Goal: Task Accomplishment & Management: Use online tool/utility

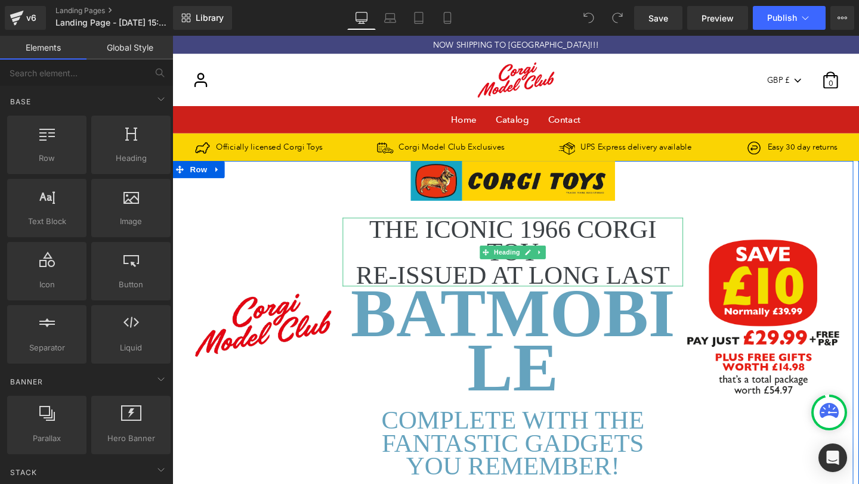
click at [453, 268] on h2 "THE ICONIC 1966 CORGI TOY" at bounding box center [530, 251] width 358 height 48
click at [408, 264] on h2 "THE ICONIC 1966 CORGI TOY" at bounding box center [530, 251] width 358 height 48
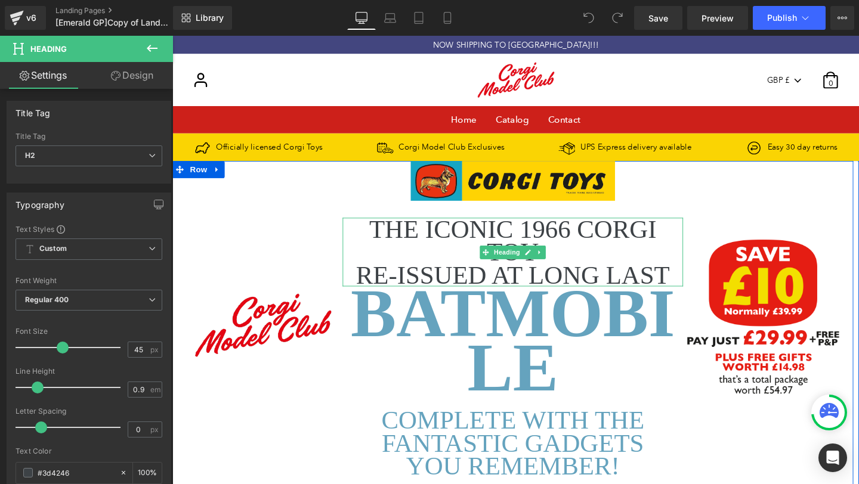
click at [405, 249] on h2 "THE ICONIC 1966 CORGI TOY" at bounding box center [530, 251] width 358 height 48
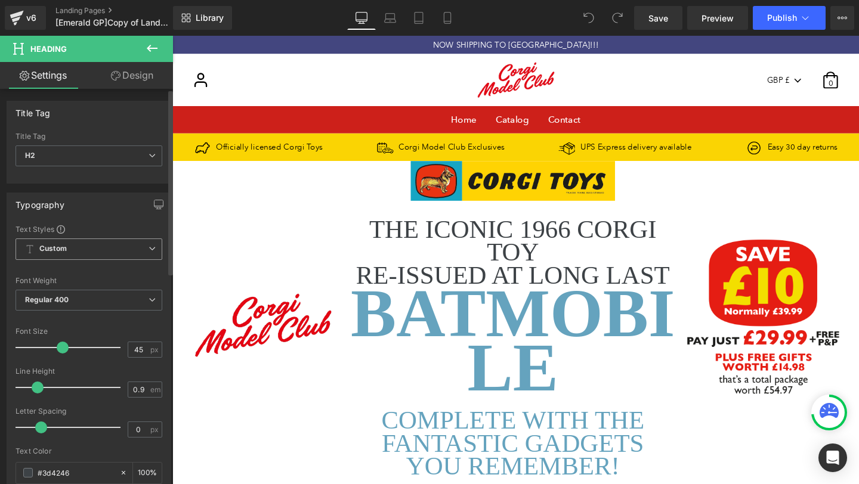
click at [115, 254] on span "Custom Setup Global Style" at bounding box center [89, 249] width 147 height 21
click at [104, 224] on div "Typography Text Styles Custom Custom Setup Global Style Custom Setup Global Sty…" at bounding box center [89, 393] width 165 height 401
click at [110, 248] on span "Custom Setup Global Style" at bounding box center [89, 249] width 147 height 21
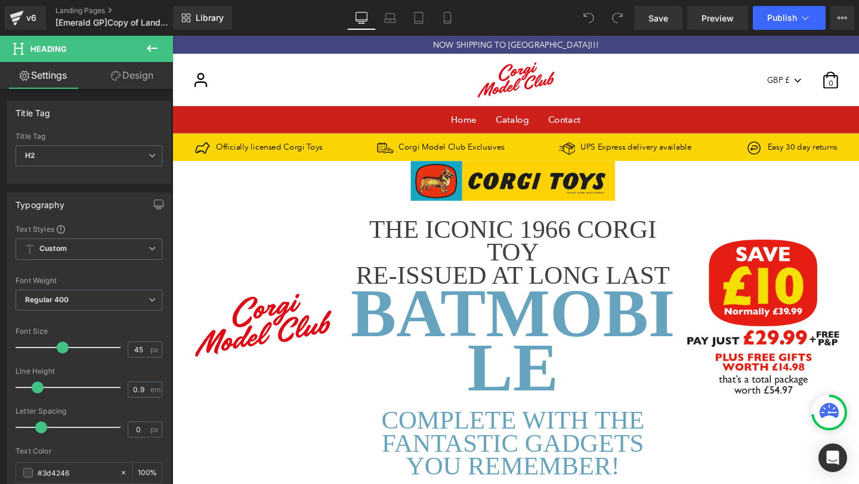
click at [148, 51] on icon at bounding box center [152, 48] width 14 height 14
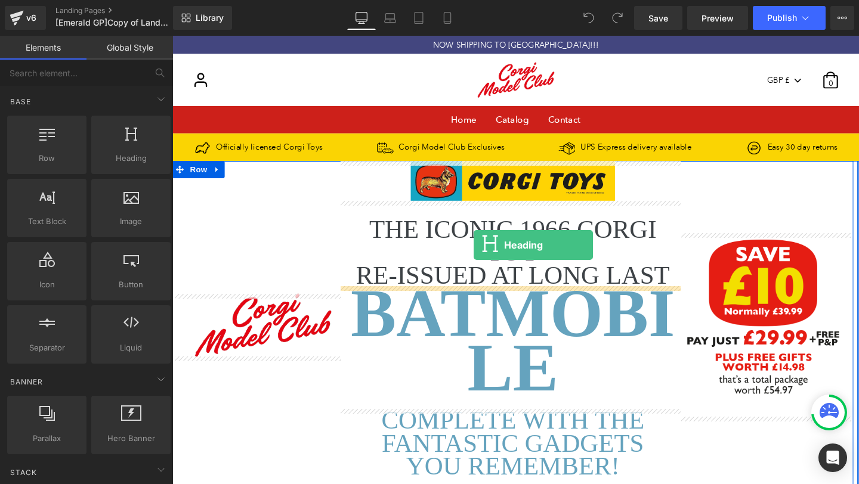
drag, startPoint x: 309, startPoint y: 186, endPoint x: 489, endPoint y: 256, distance: 192.6
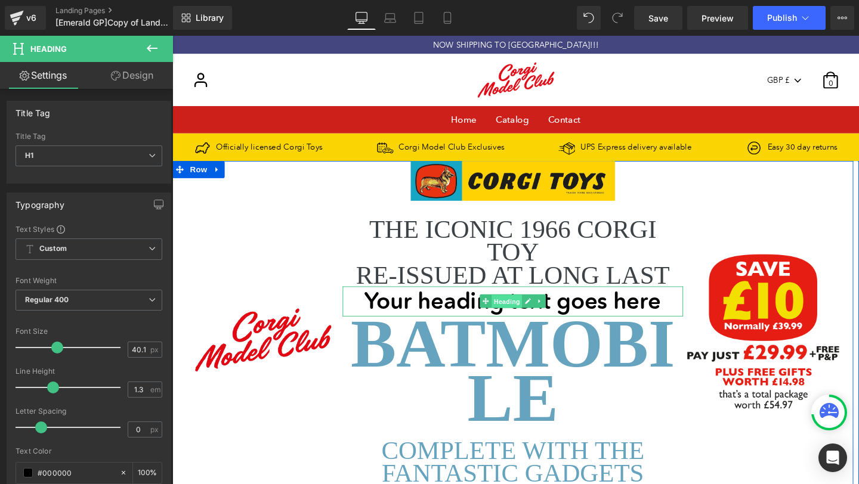
click at [529, 317] on span "Heading" at bounding box center [524, 315] width 32 height 14
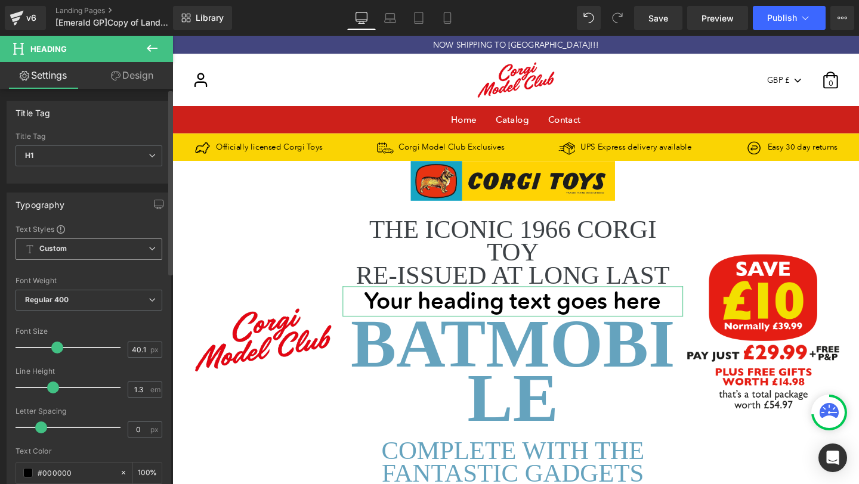
click at [120, 252] on span "Custom Setup Global Style" at bounding box center [89, 249] width 147 height 21
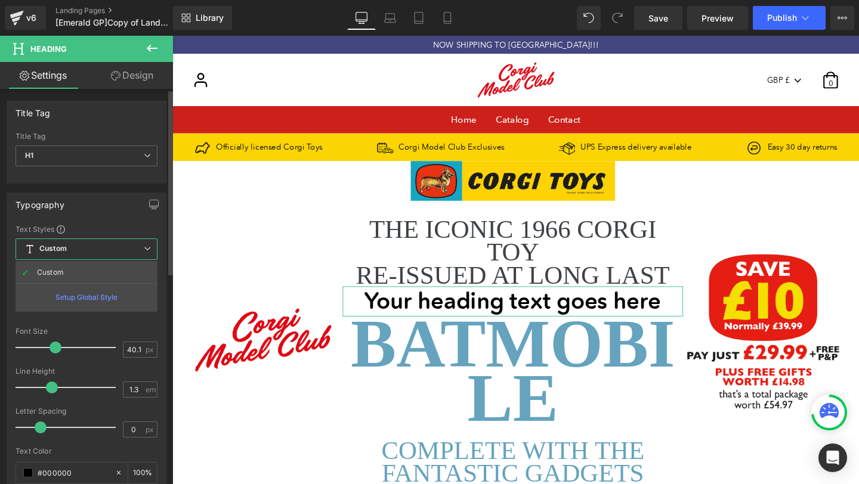
click at [99, 227] on div "Text Styles" at bounding box center [87, 229] width 142 height 10
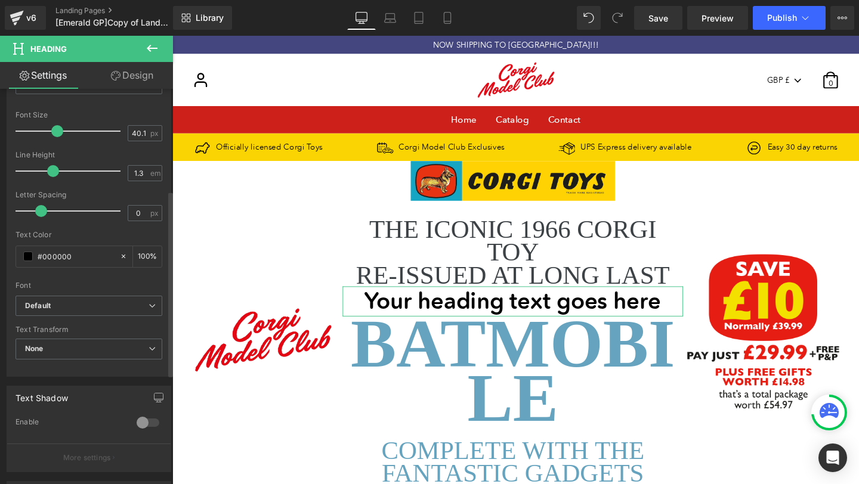
scroll to position [219, 0]
click at [98, 305] on b "Default" at bounding box center [86, 304] width 123 height 10
click at [94, 119] on div at bounding box center [70, 129] width 99 height 24
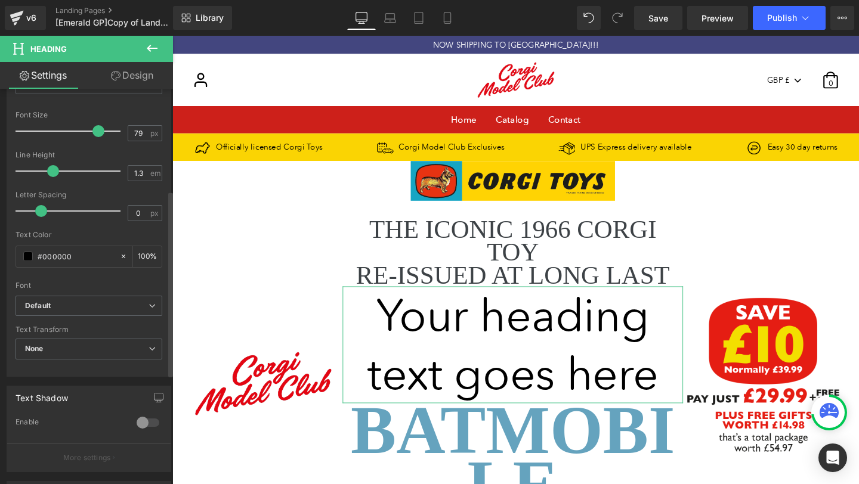
scroll to position [216, 0]
type input "40.12"
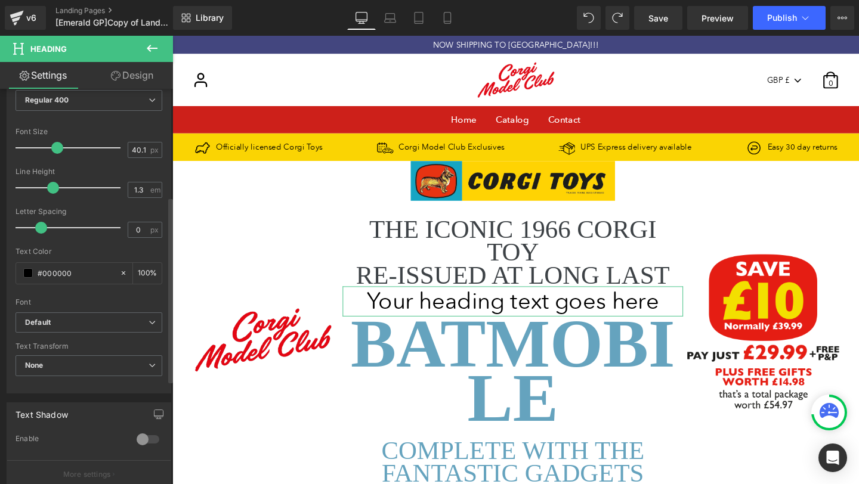
scroll to position [230, 0]
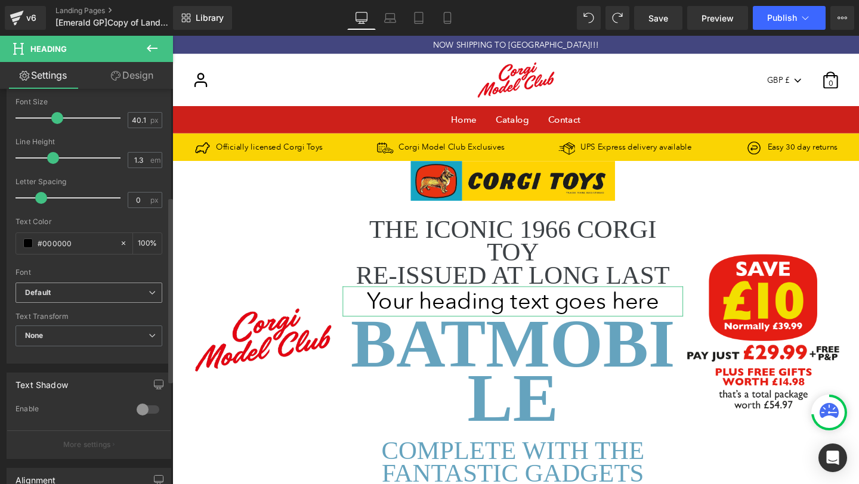
click at [88, 295] on b "Default" at bounding box center [86, 293] width 123 height 10
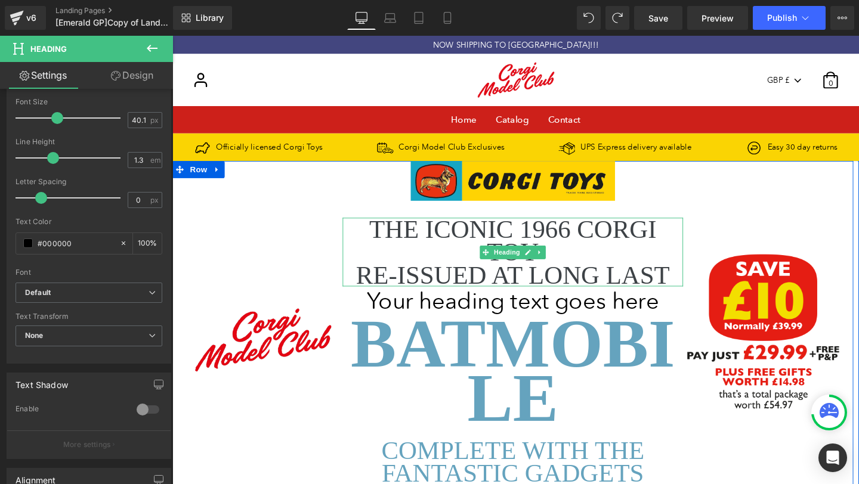
click at [482, 258] on h2 "THE ICONIC 1966 CORGI TOY" at bounding box center [530, 251] width 358 height 48
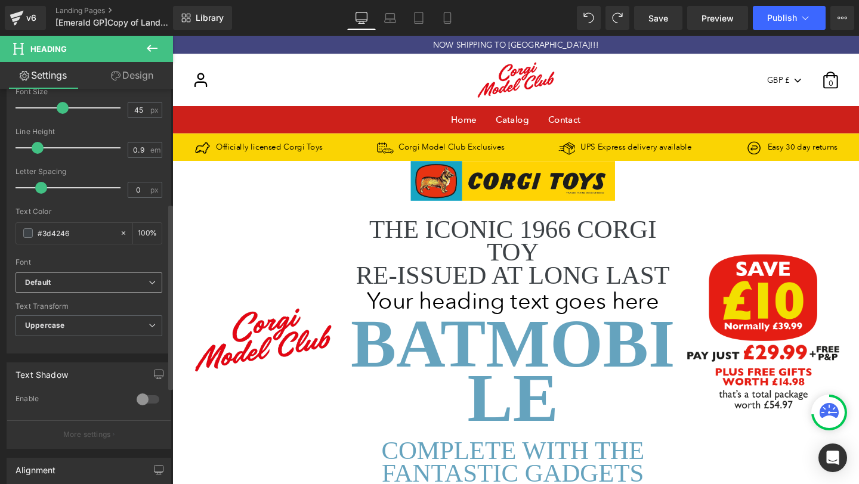
scroll to position [238, 0]
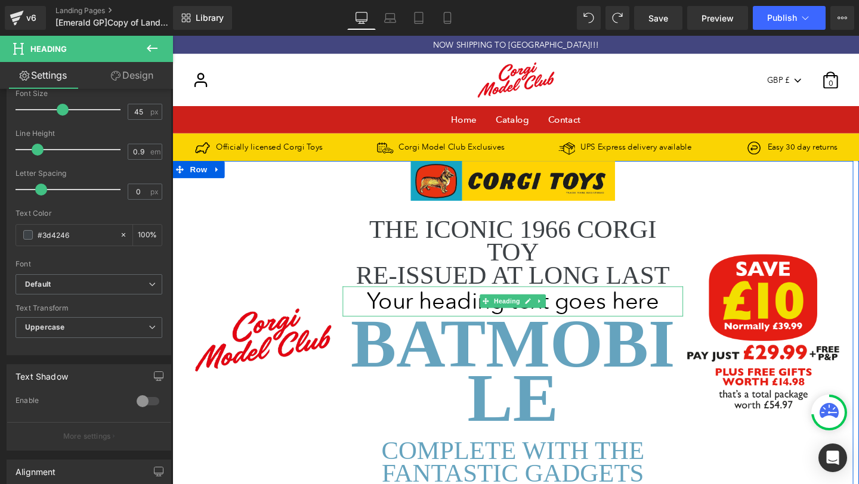
click at [482, 314] on h1 "Your heading text goes here" at bounding box center [530, 314] width 358 height 31
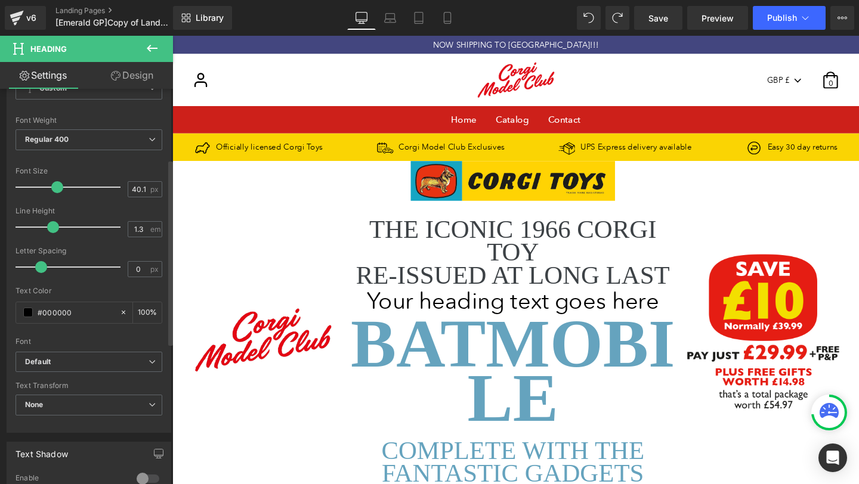
scroll to position [196, 0]
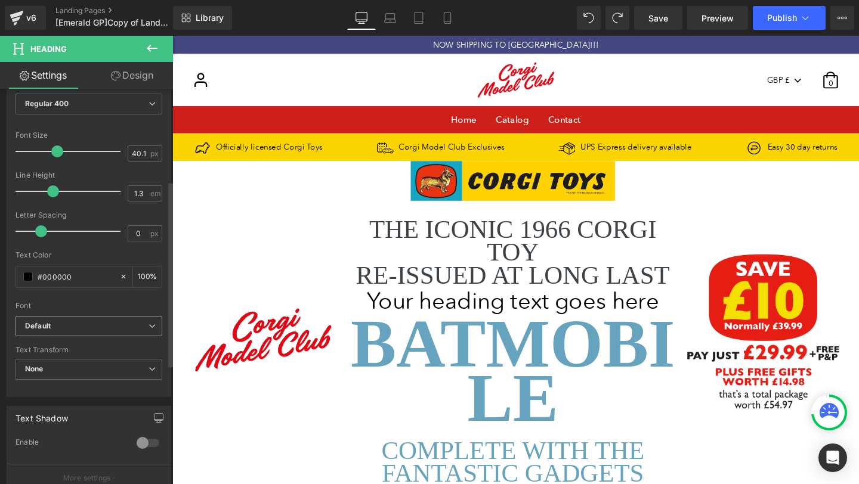
click at [106, 329] on b "Default" at bounding box center [86, 326] width 123 height 10
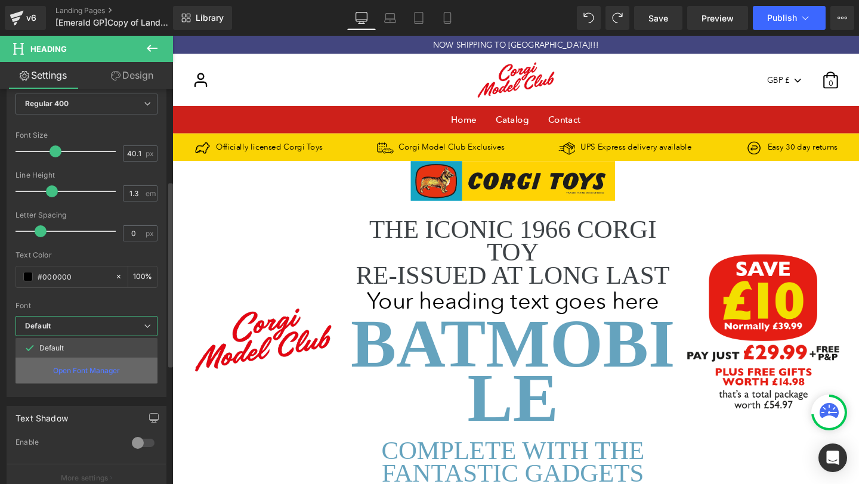
click at [98, 372] on p "Open Font Manager" at bounding box center [86, 371] width 67 height 11
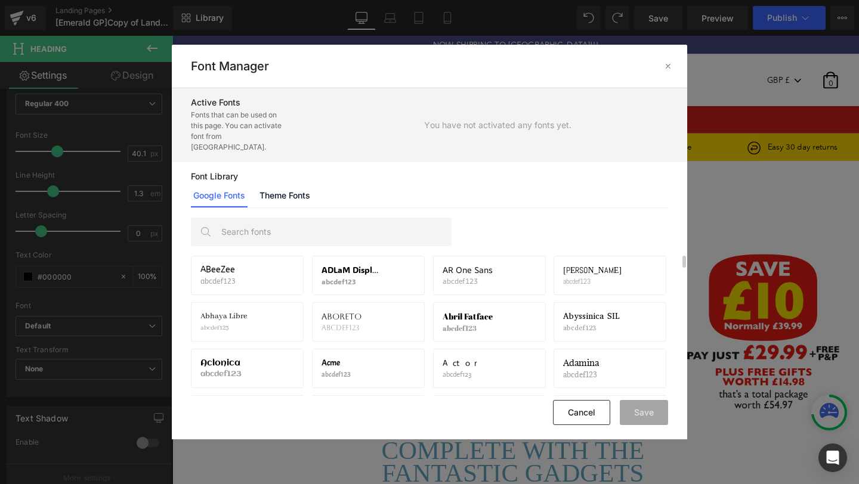
scroll to position [16, 0]
click at [286, 185] on link "Theme Fonts" at bounding box center [284, 196] width 55 height 24
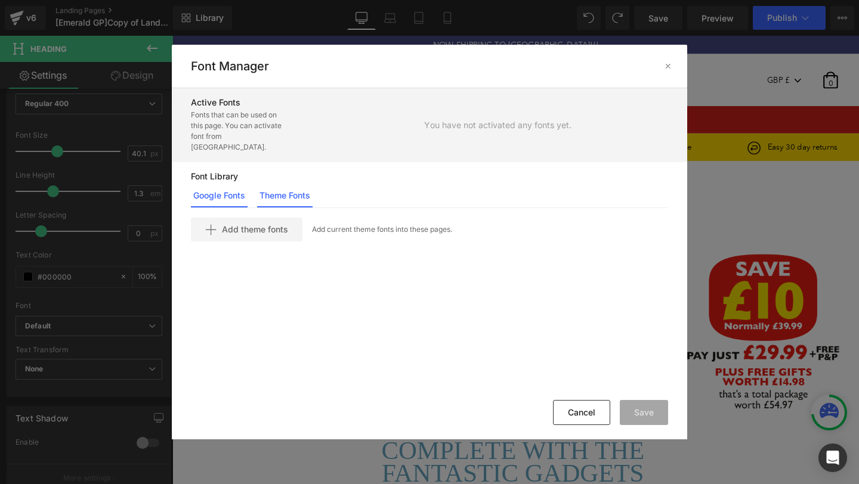
click at [210, 185] on link "Google Fonts" at bounding box center [219, 196] width 57 height 24
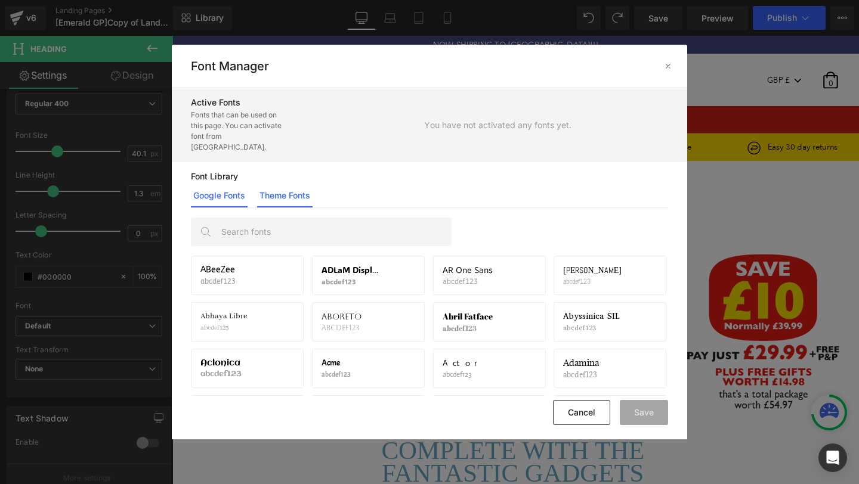
click at [290, 191] on link "Theme Fonts" at bounding box center [284, 196] width 55 height 24
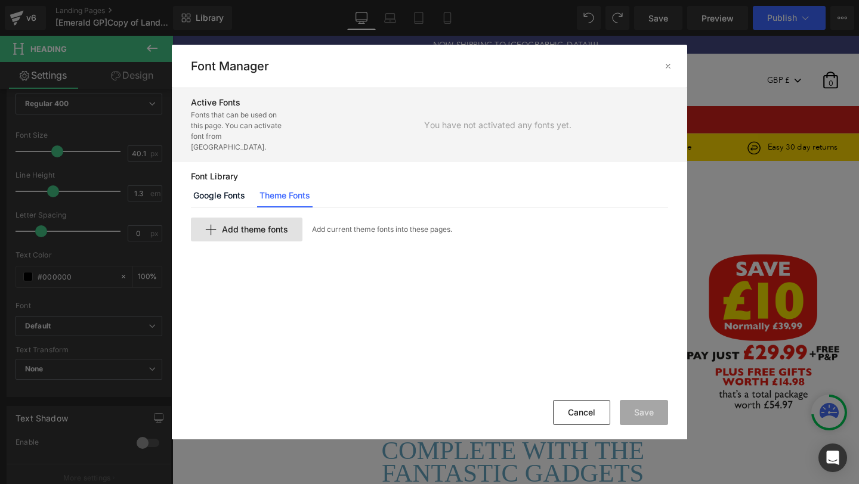
click at [250, 225] on span "Add theme fonts" at bounding box center [255, 230] width 66 height 10
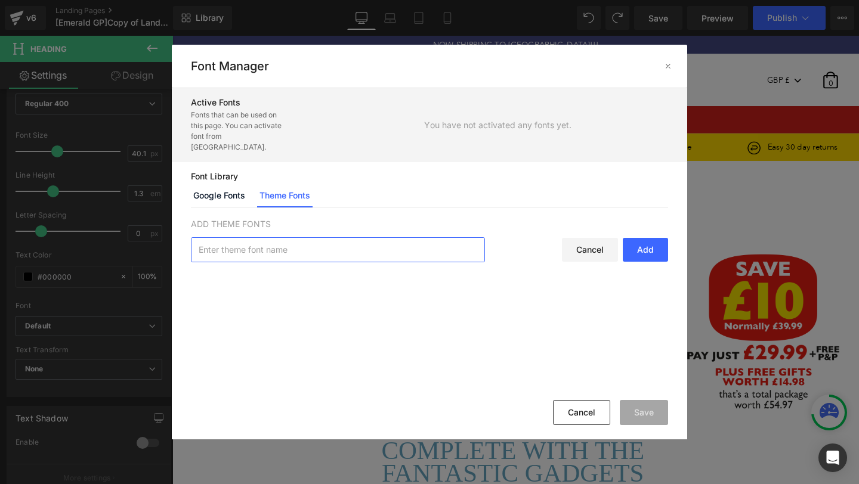
click at [284, 238] on input "text" at bounding box center [337, 250] width 293 height 24
click at [323, 218] on p "ADD THEME FONTS" at bounding box center [429, 224] width 477 height 13
click at [222, 187] on link "Google Fonts" at bounding box center [219, 196] width 57 height 24
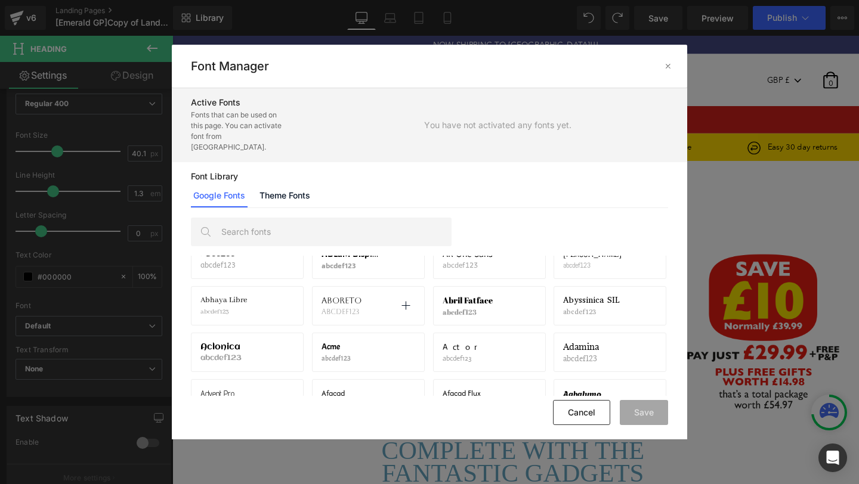
scroll to position [0, 0]
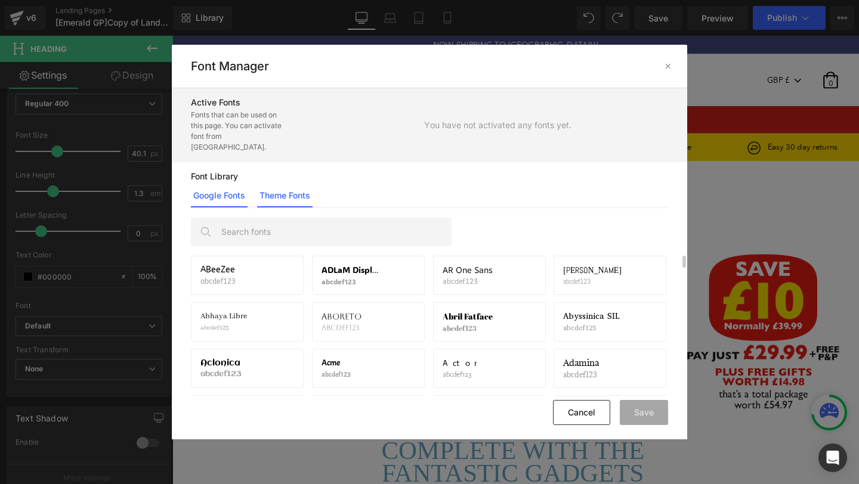
click at [300, 188] on link "Theme Fonts" at bounding box center [284, 196] width 55 height 24
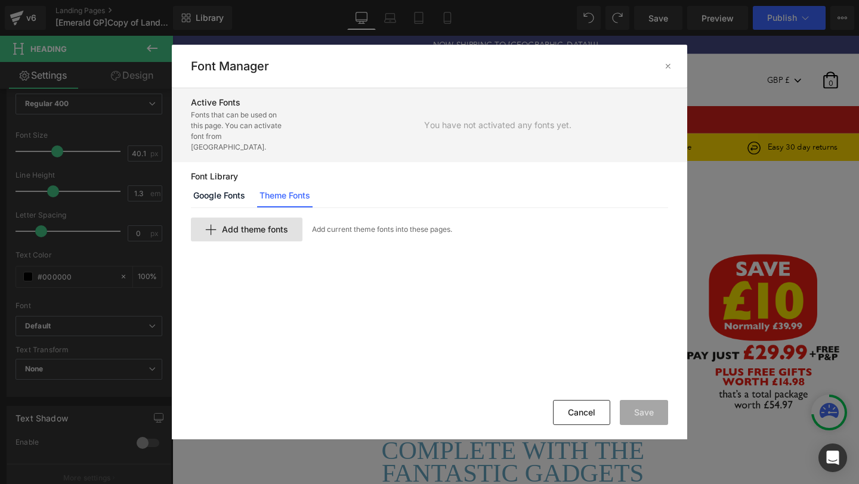
click at [256, 225] on span "Add theme fonts" at bounding box center [255, 230] width 66 height 10
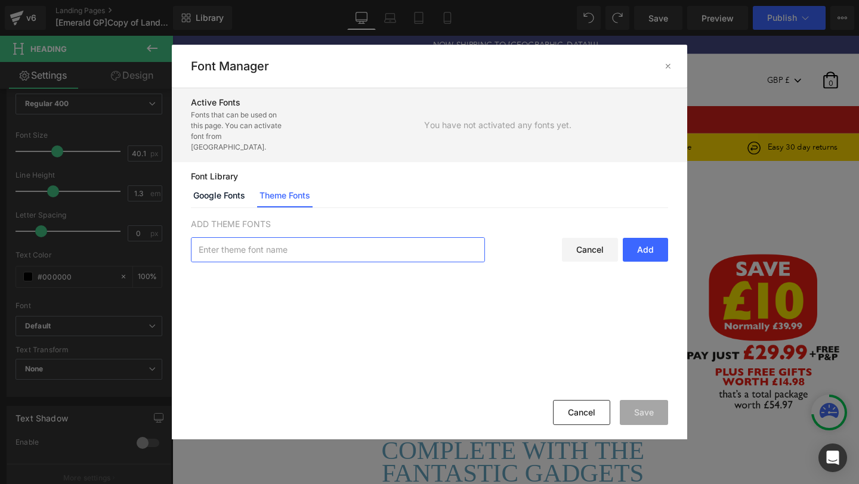
click at [296, 238] on input "text" at bounding box center [337, 250] width 293 height 24
click at [669, 64] on icon at bounding box center [668, 66] width 10 height 10
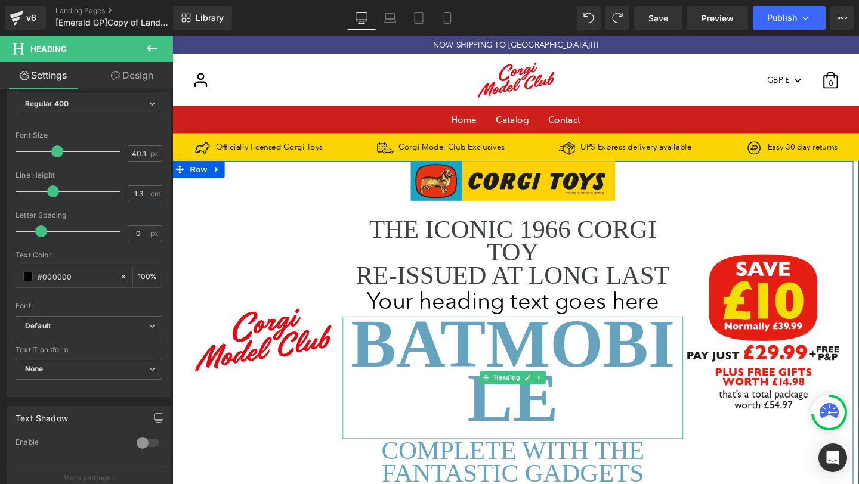
click at [437, 331] on h1 "BATMOBILE" at bounding box center [530, 388] width 358 height 114
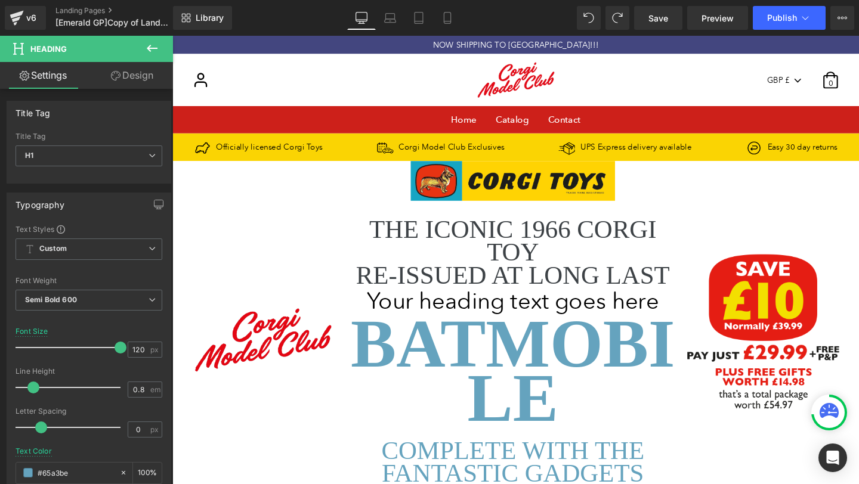
click at [157, 45] on icon at bounding box center [152, 48] width 14 height 14
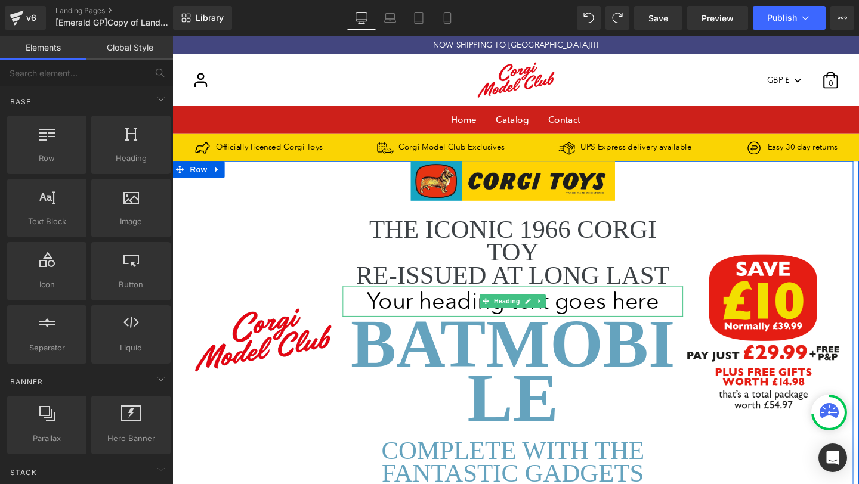
click at [445, 313] on h1 "Your heading text goes here" at bounding box center [530, 314] width 358 height 31
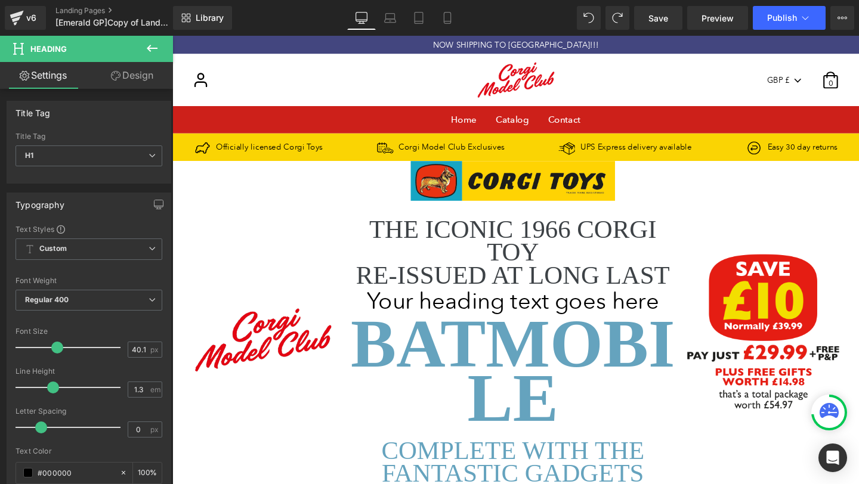
click at [145, 40] on button at bounding box center [152, 49] width 42 height 26
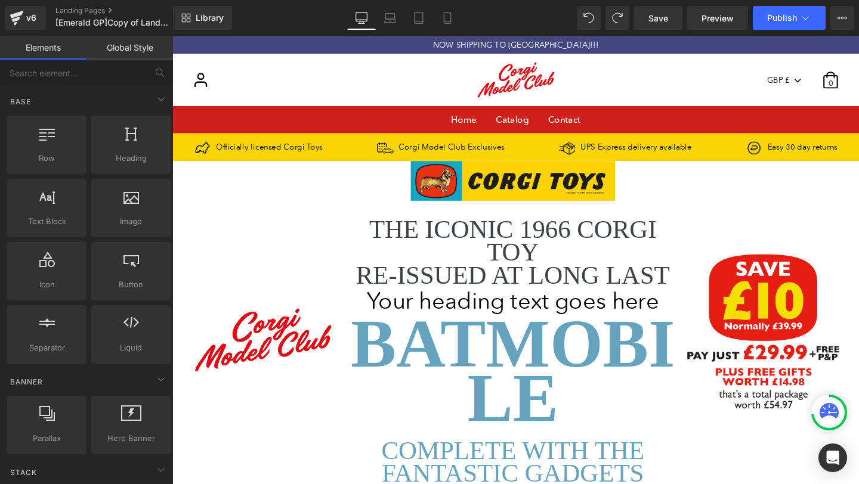
click at [120, 59] on link "Global Style" at bounding box center [129, 48] width 86 height 24
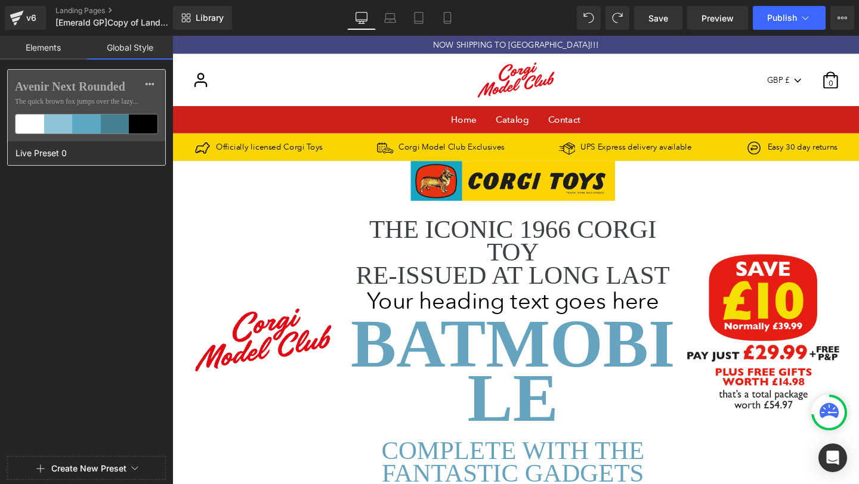
click at [113, 100] on span "The quick brown fox jumps over the lazy..." at bounding box center [86, 101] width 143 height 11
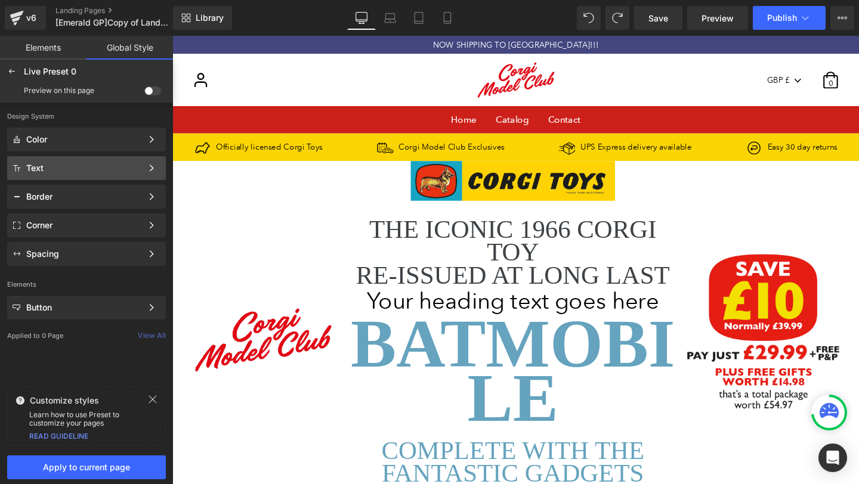
click at [104, 171] on div "Text" at bounding box center [84, 168] width 116 height 10
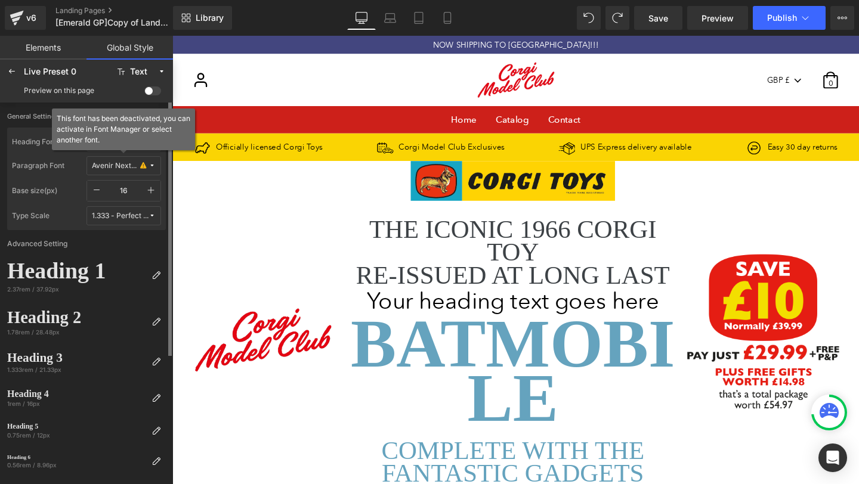
click at [119, 159] on button "Avenir Next Rounded" at bounding box center [123, 165] width 75 height 19
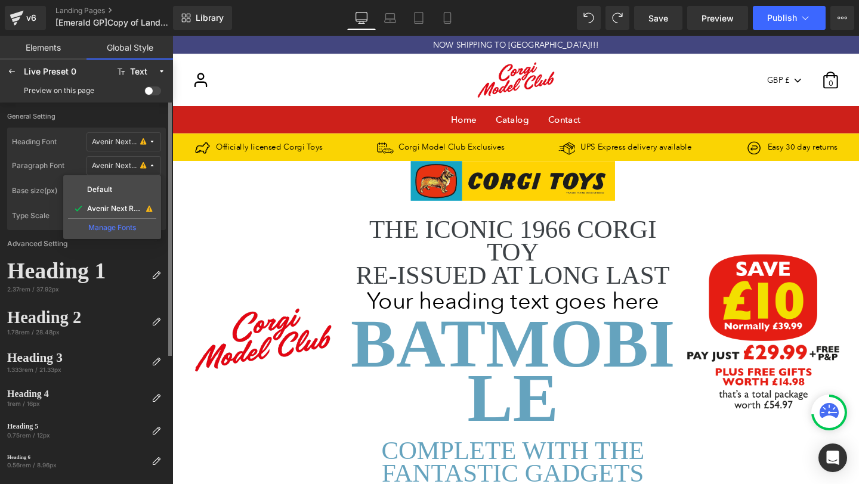
click at [110, 229] on div "Manage Fonts" at bounding box center [112, 226] width 88 height 16
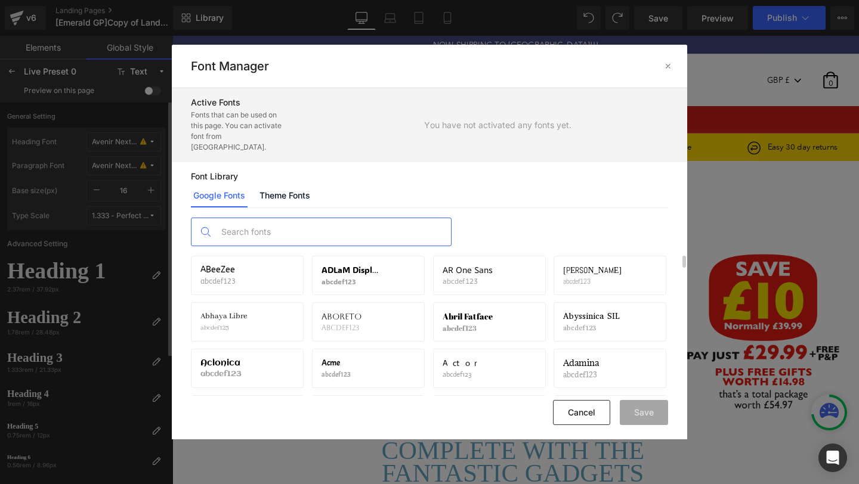
click at [295, 228] on input "text" at bounding box center [333, 231] width 236 height 27
paste input "[PERSON_NAME] Condensed"
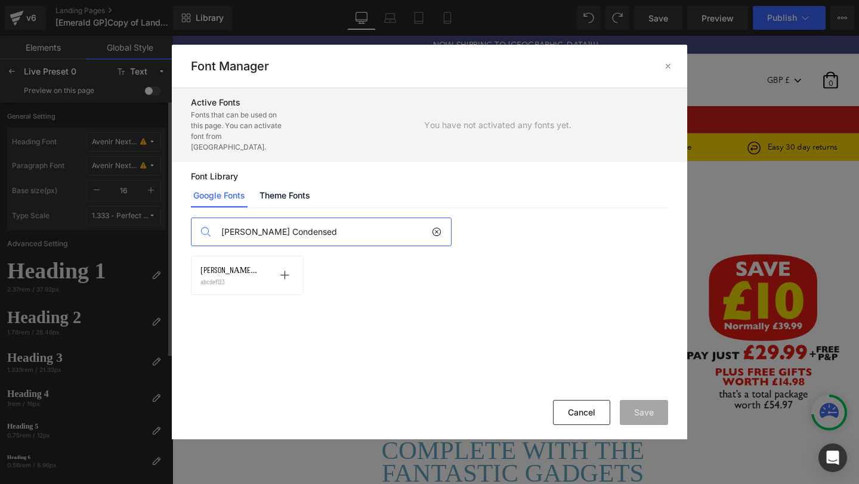
type input "[PERSON_NAME] Condensed"
click at [248, 265] on div "Barlow Condensed abcdef123" at bounding box center [230, 275] width 61 height 20
click at [309, 225] on input "[PERSON_NAME] Condensed" at bounding box center [323, 231] width 216 height 27
click at [233, 265] on span "[PERSON_NAME] Condensed" at bounding box center [229, 270] width 58 height 10
click at [286, 271] on icon at bounding box center [285, 276] width 10 height 10
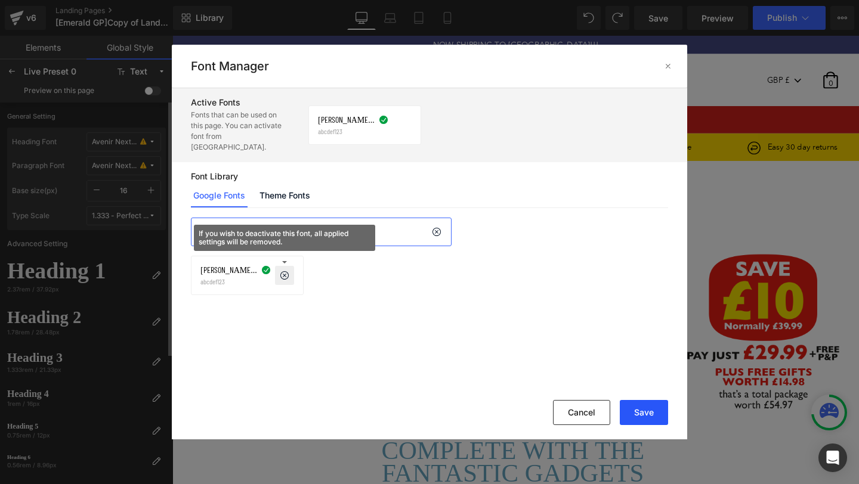
click at [645, 407] on button "Save" at bounding box center [644, 412] width 48 height 25
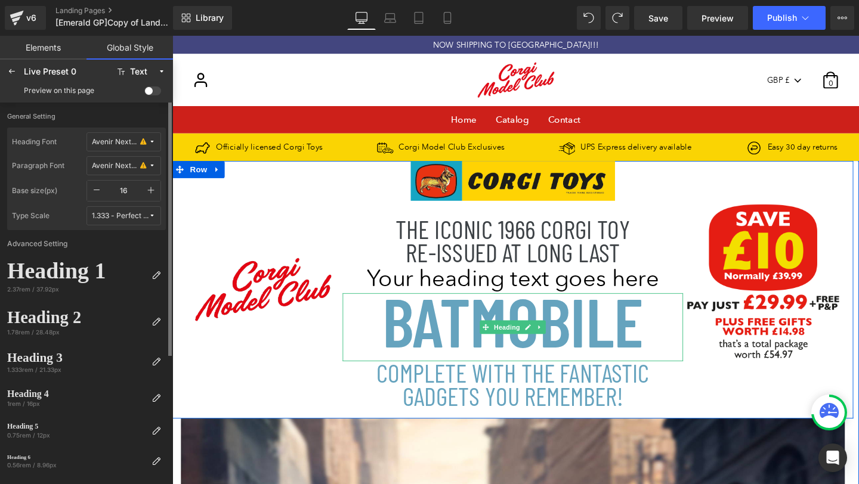
click at [493, 265] on h2 "RE-ISSUED AT LONG LAST" at bounding box center [530, 263] width 358 height 24
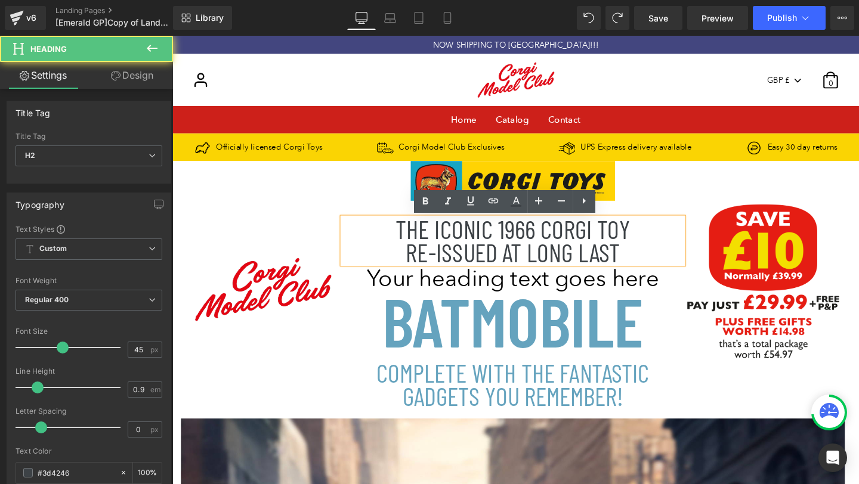
click at [287, 193] on div "Image" at bounding box center [261, 303] width 179 height 271
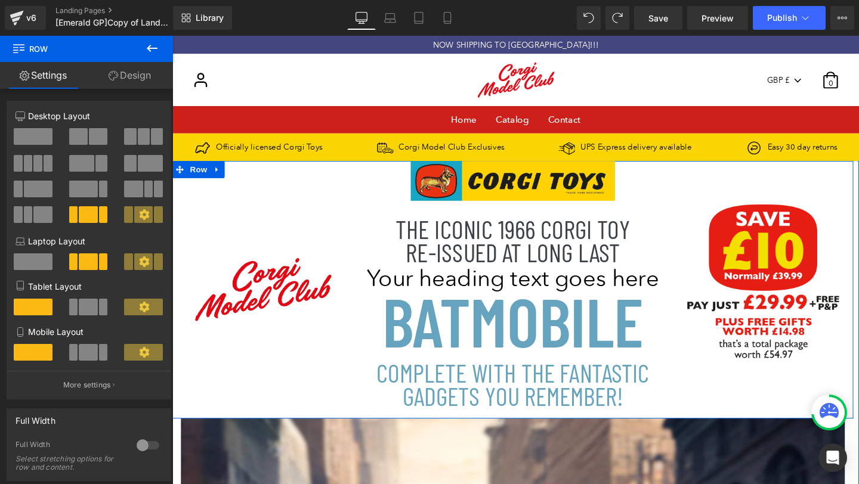
click at [463, 306] on h1 "BATMOBILE" at bounding box center [530, 334] width 358 height 57
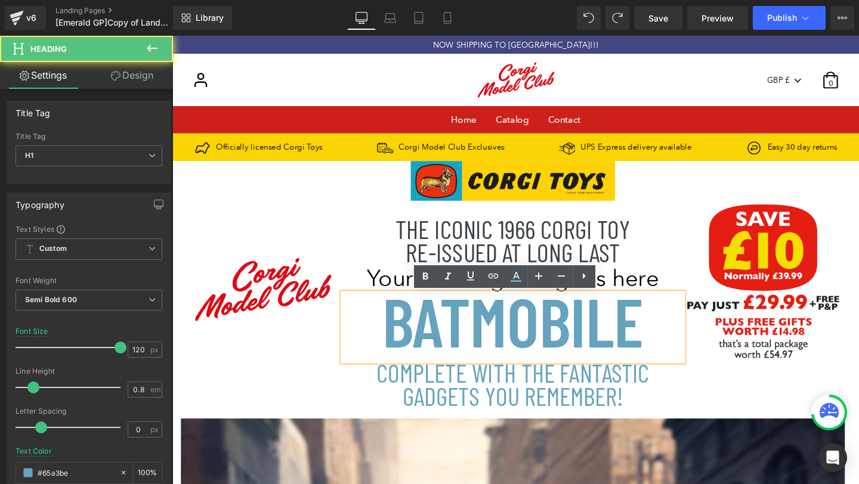
click at [388, 236] on h2 "THE ICONIC 1966 CORGI TOY" at bounding box center [530, 239] width 358 height 24
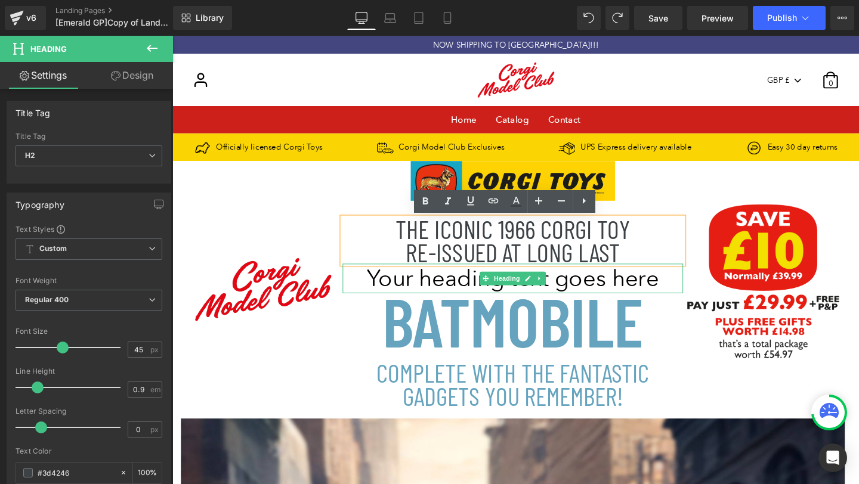
click at [469, 290] on h1 "Your heading text goes here" at bounding box center [530, 290] width 358 height 31
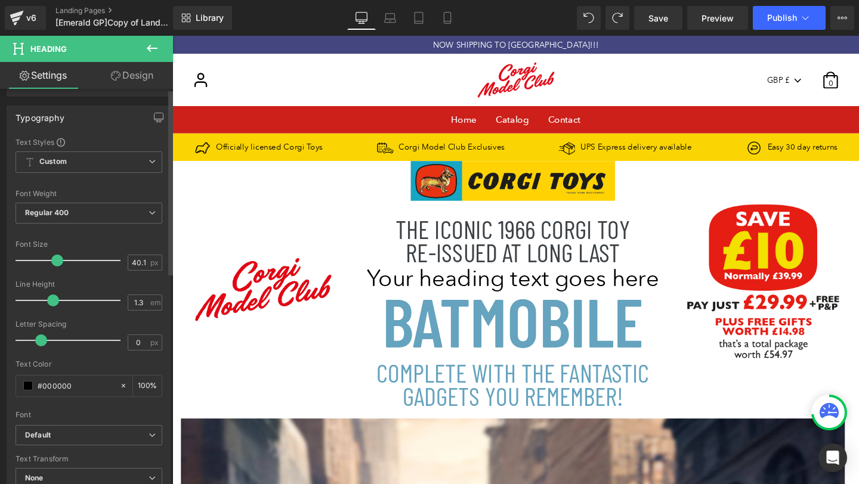
scroll to position [114, 0]
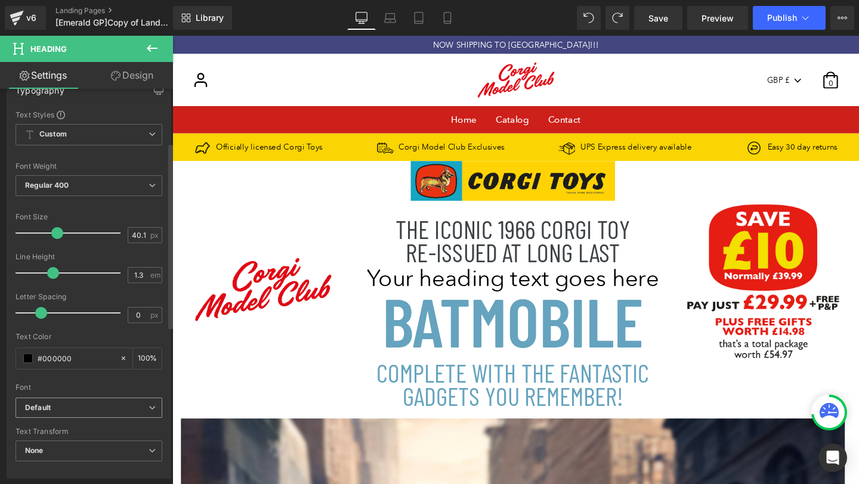
click at [97, 409] on b "Default" at bounding box center [86, 408] width 123 height 10
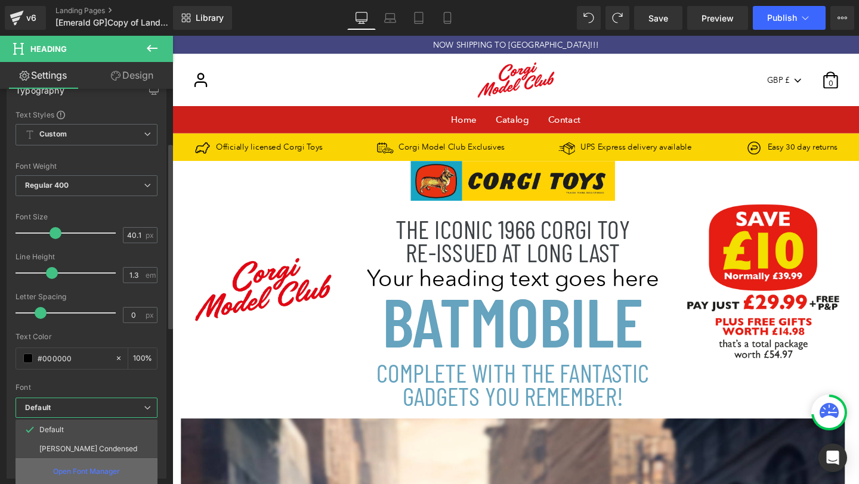
click at [87, 475] on p "Open Font Manager" at bounding box center [86, 471] width 67 height 11
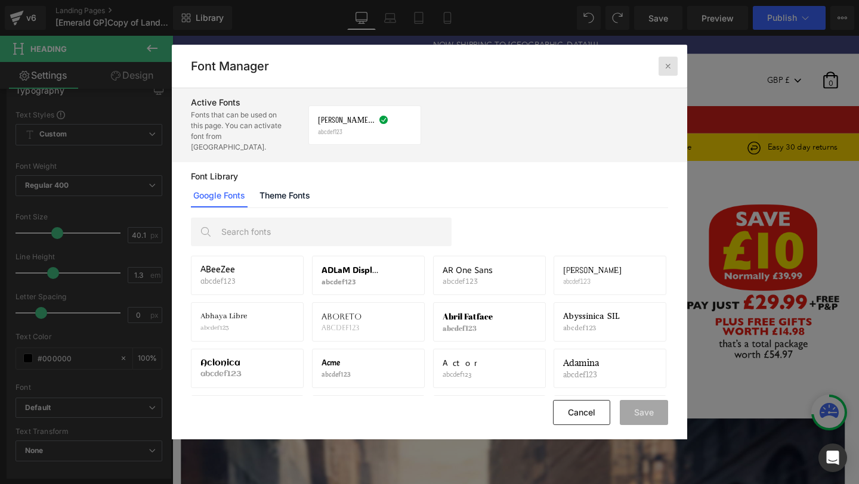
click at [664, 62] on icon at bounding box center [668, 66] width 10 height 10
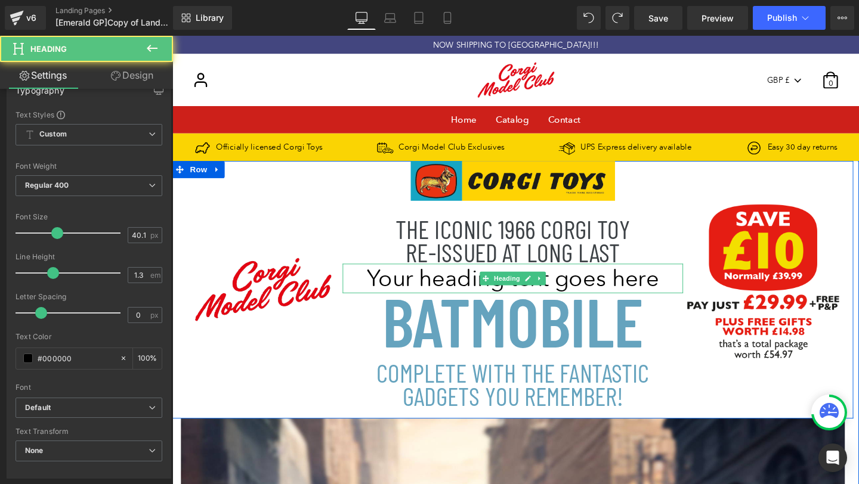
click at [598, 289] on h1 "Your heading text goes here" at bounding box center [530, 290] width 358 height 31
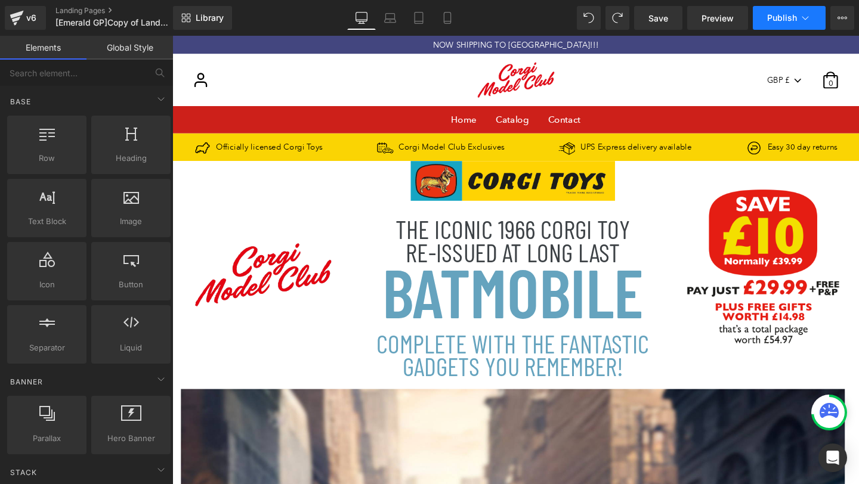
click at [788, 11] on button "Publish" at bounding box center [788, 18] width 73 height 24
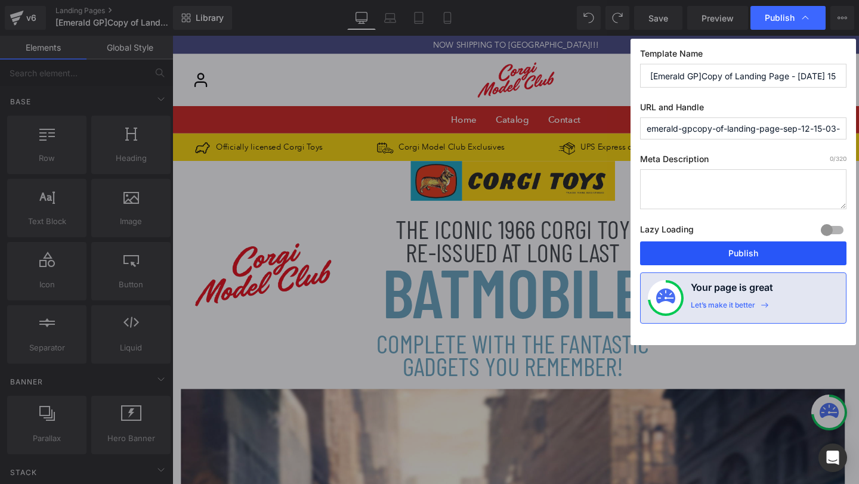
click at [721, 254] on button "Publish" at bounding box center [743, 253] width 206 height 24
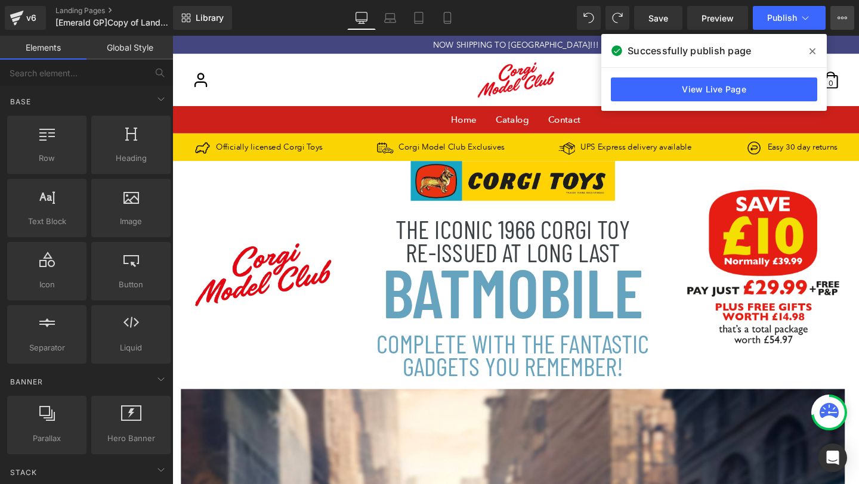
click at [842, 15] on icon at bounding box center [842, 18] width 10 height 10
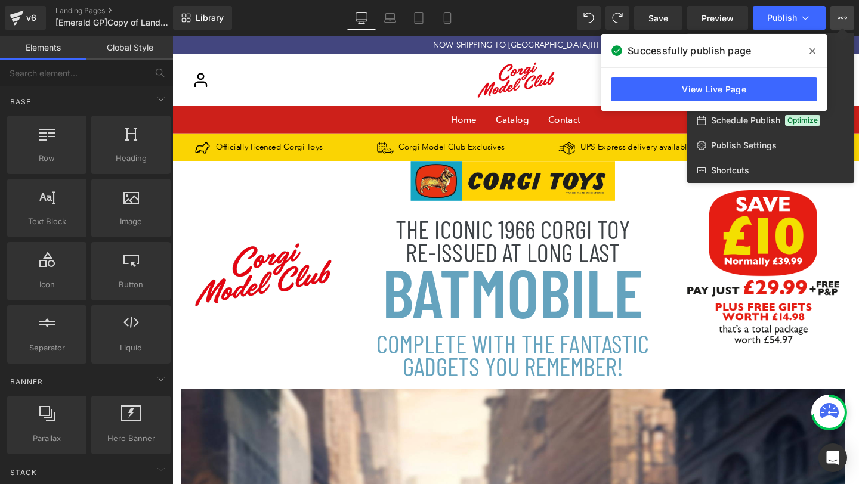
click at [811, 50] on icon at bounding box center [812, 51] width 6 height 6
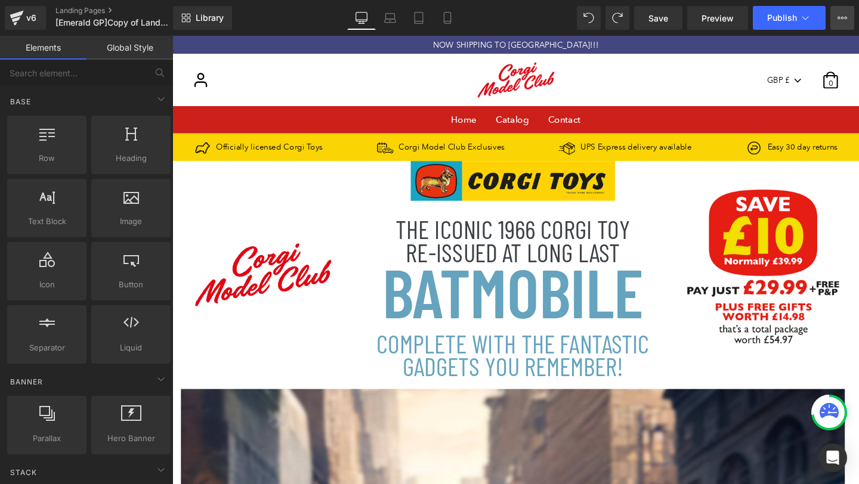
click at [850, 13] on button "View Live Page View with current Template Save Template to Library Schedule Pub…" at bounding box center [842, 18] width 24 height 24
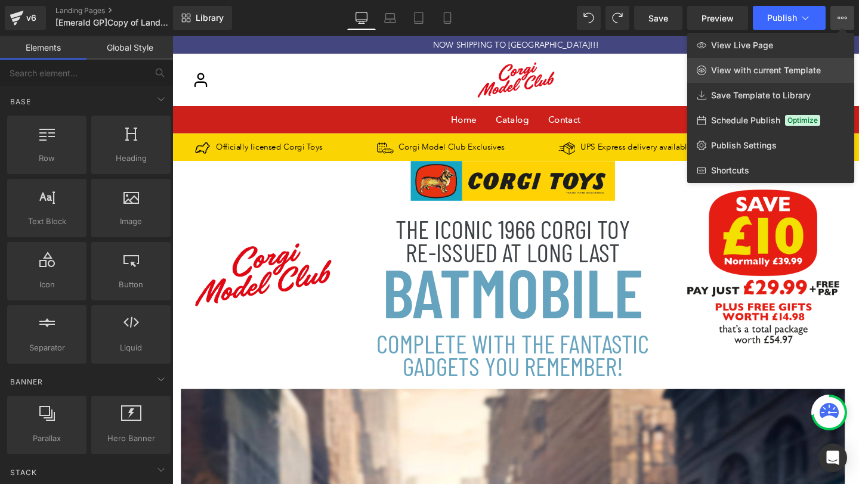
click at [788, 65] on span "View with current Template" at bounding box center [766, 70] width 110 height 11
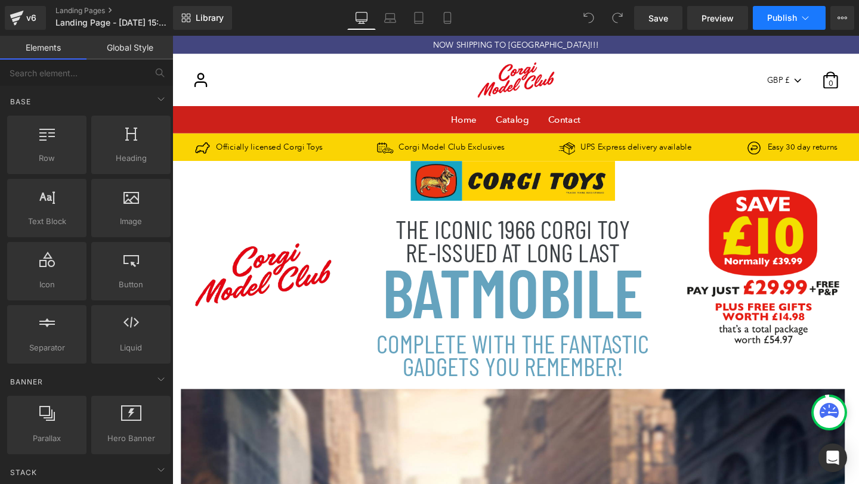
click at [794, 14] on span "Publish" at bounding box center [782, 18] width 30 height 10
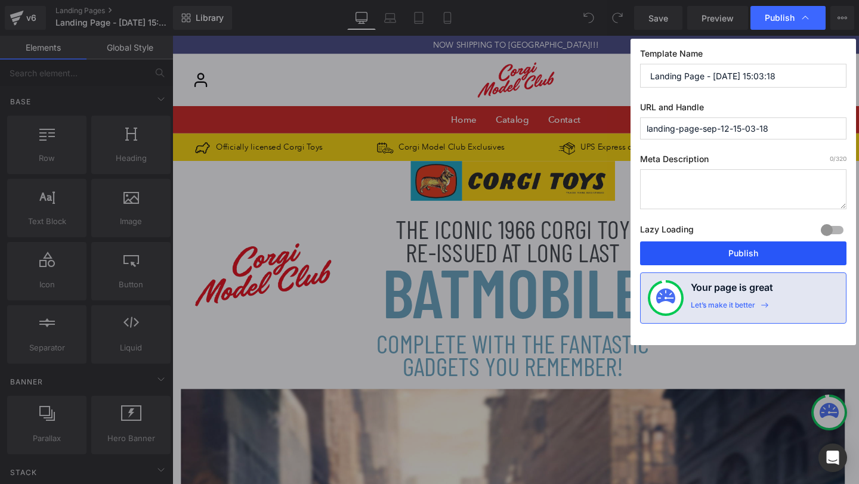
click at [732, 245] on button "Publish" at bounding box center [743, 253] width 206 height 24
